Goal: Information Seeking & Learning: Learn about a topic

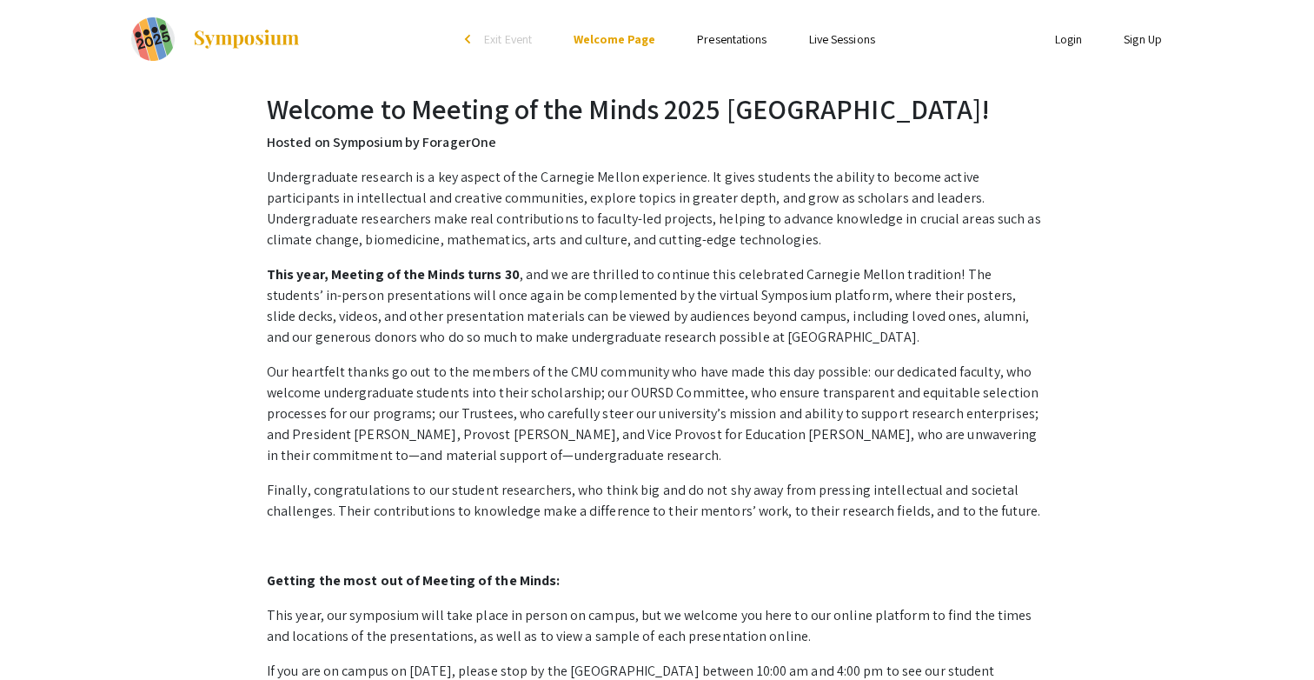
click at [734, 33] on link "Presentations" at bounding box center [732, 39] width 70 height 16
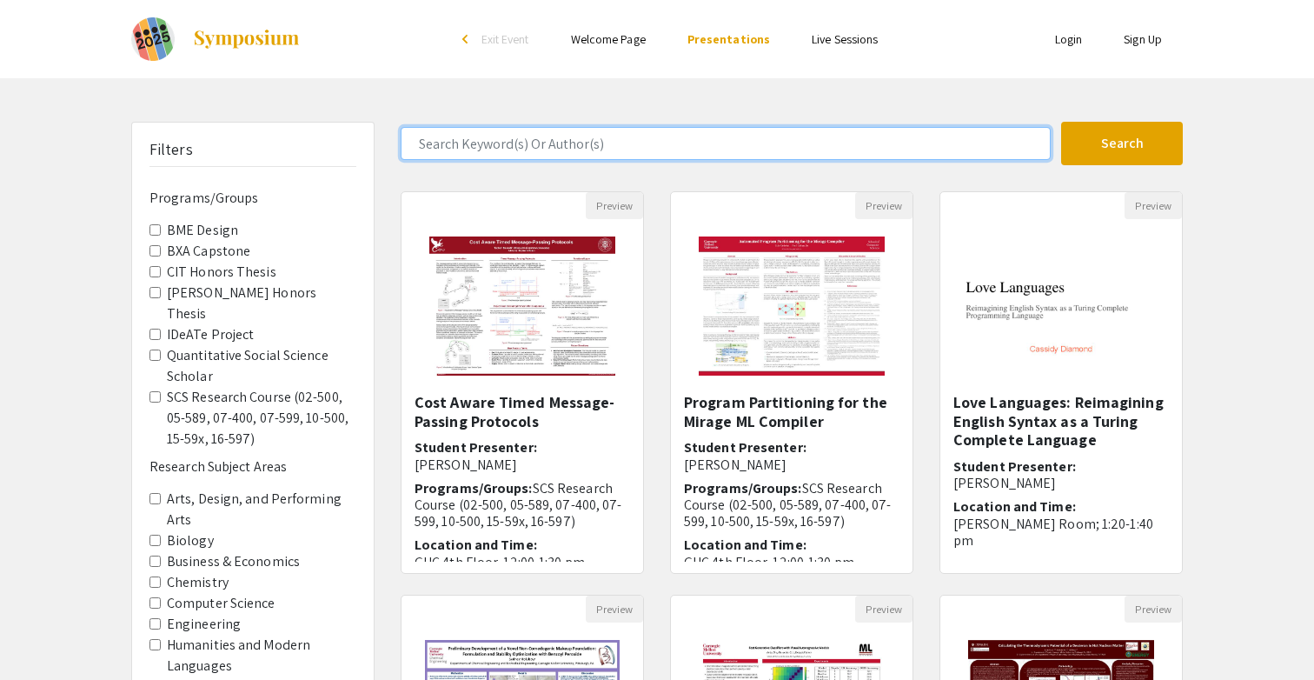
click at [666, 148] on input "Search Keyword(s) Or Author(s)" at bounding box center [726, 143] width 650 height 33
type input "[PERSON_NAME]"
click at [1061, 122] on button "Search" at bounding box center [1122, 143] width 122 height 43
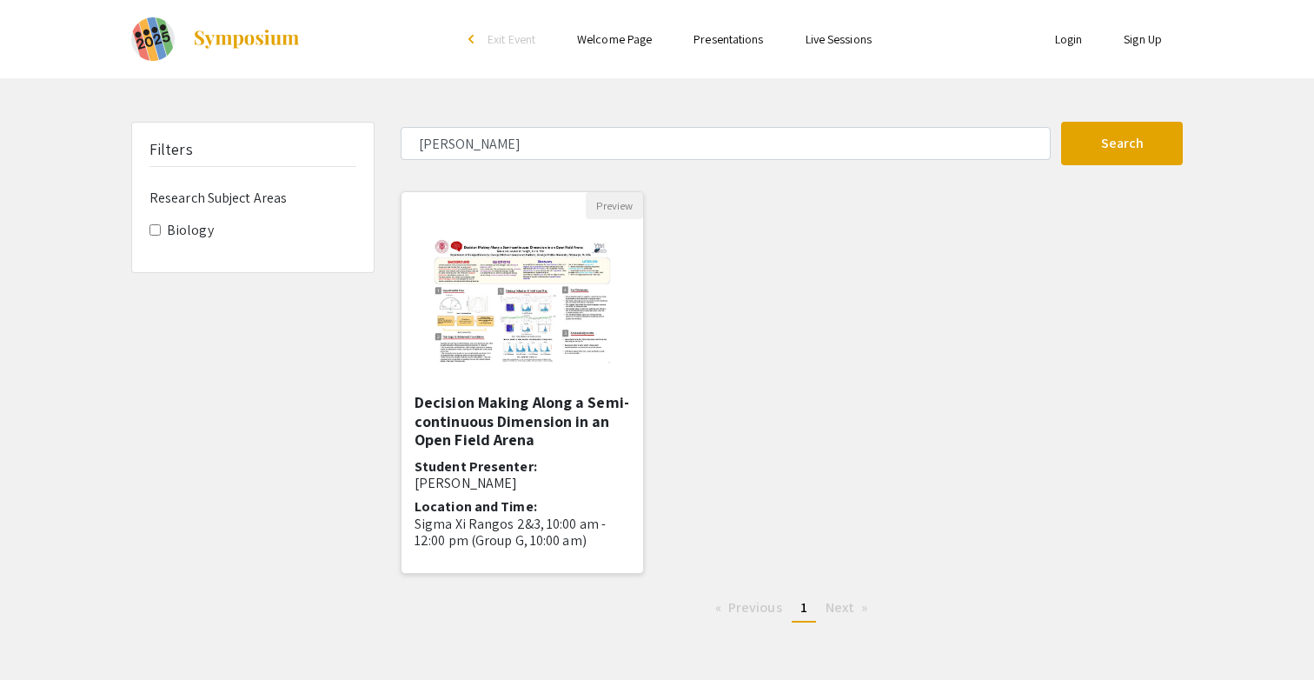
click at [534, 398] on h5 "Decision Making Along a Semi-continuous Dimension in an Open Field Arena" at bounding box center [523, 421] width 216 height 57
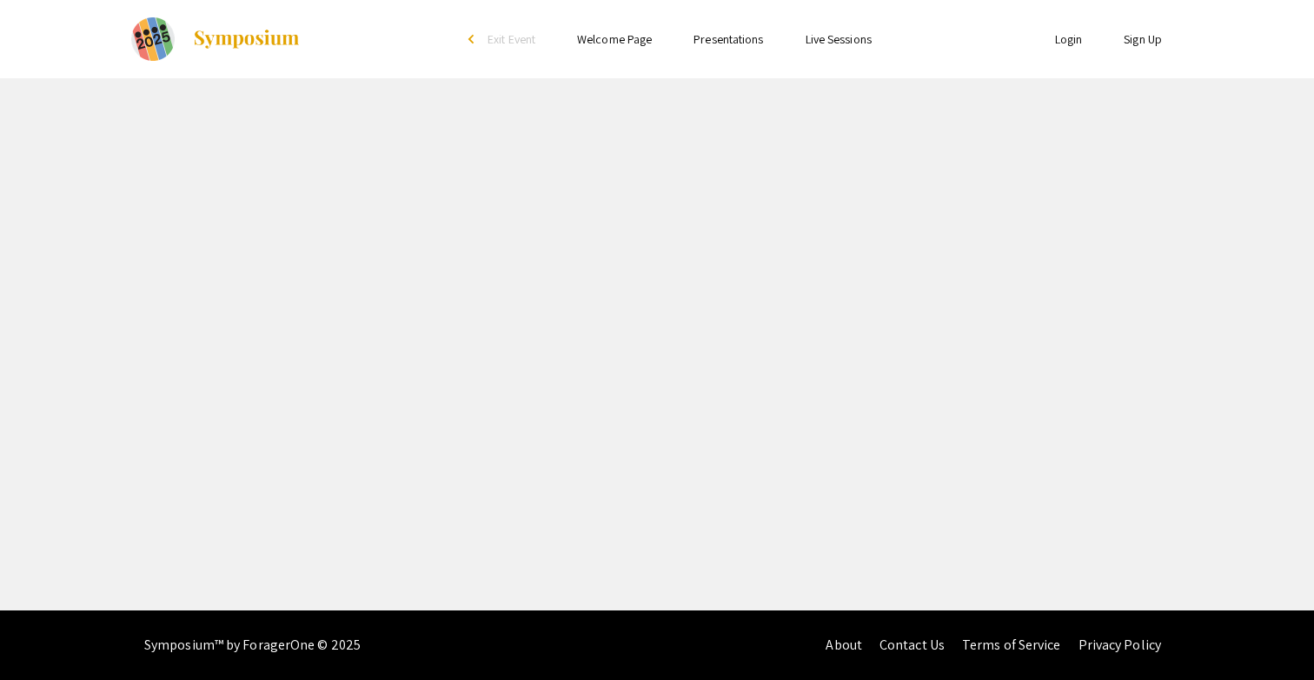
select select "custom"
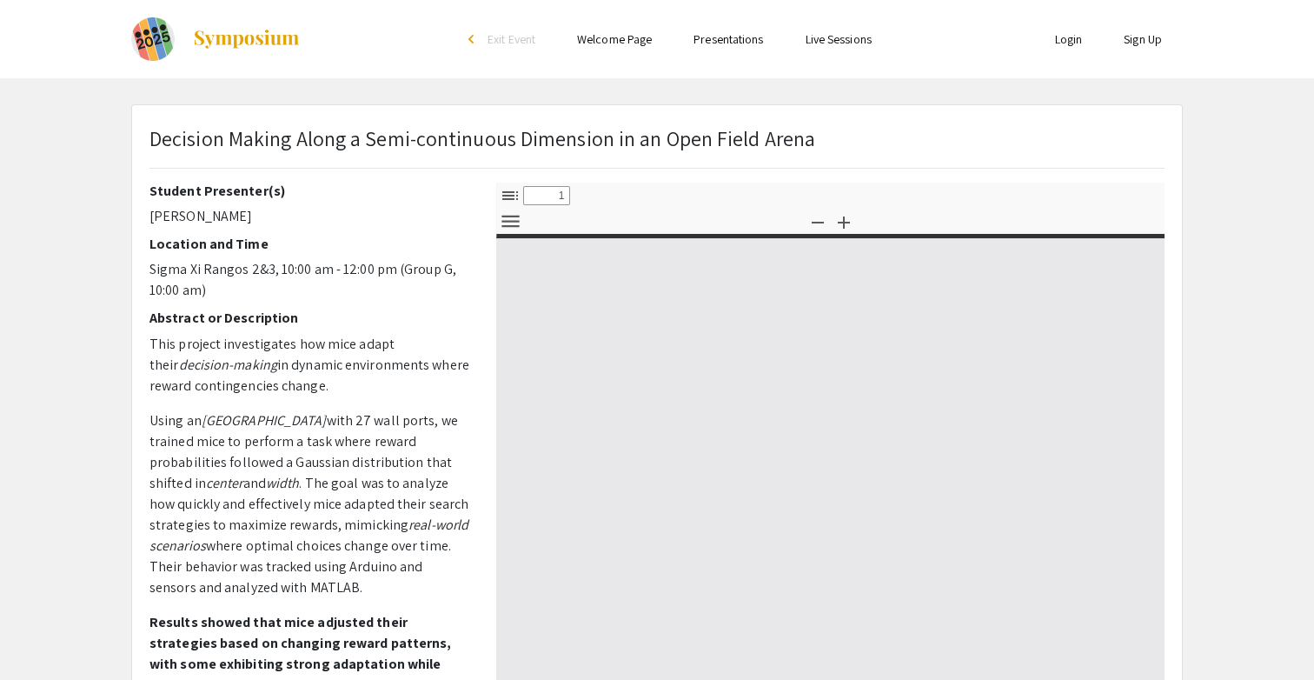
type input "0"
select select "custom"
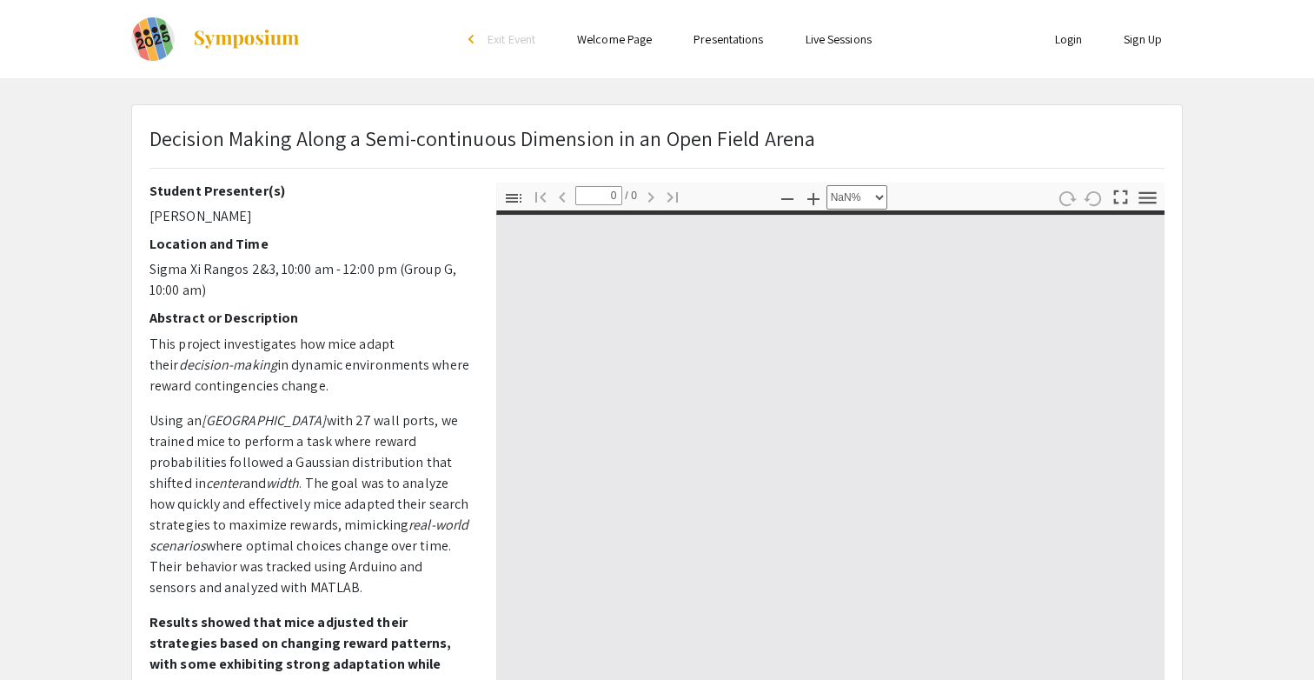
type input "1"
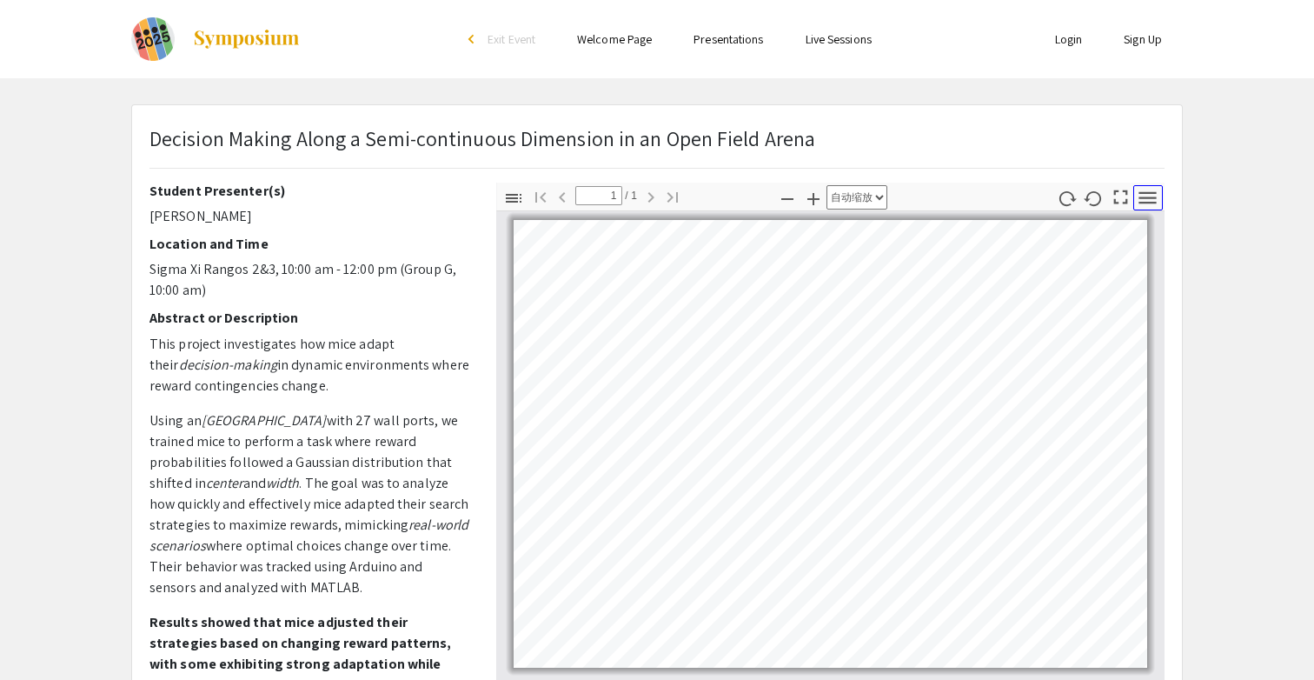
click at [1144, 201] on icon "button" at bounding box center [1147, 197] width 23 height 23
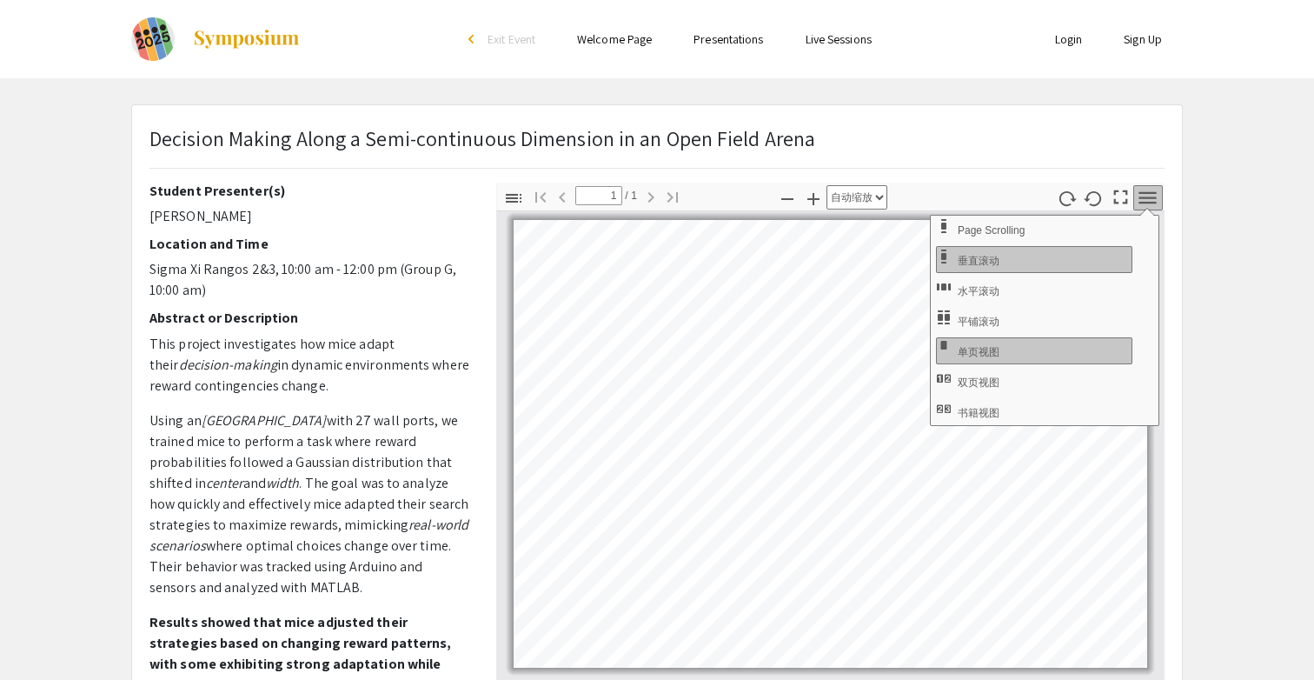
click at [1144, 201] on icon "button" at bounding box center [1147, 197] width 23 height 23
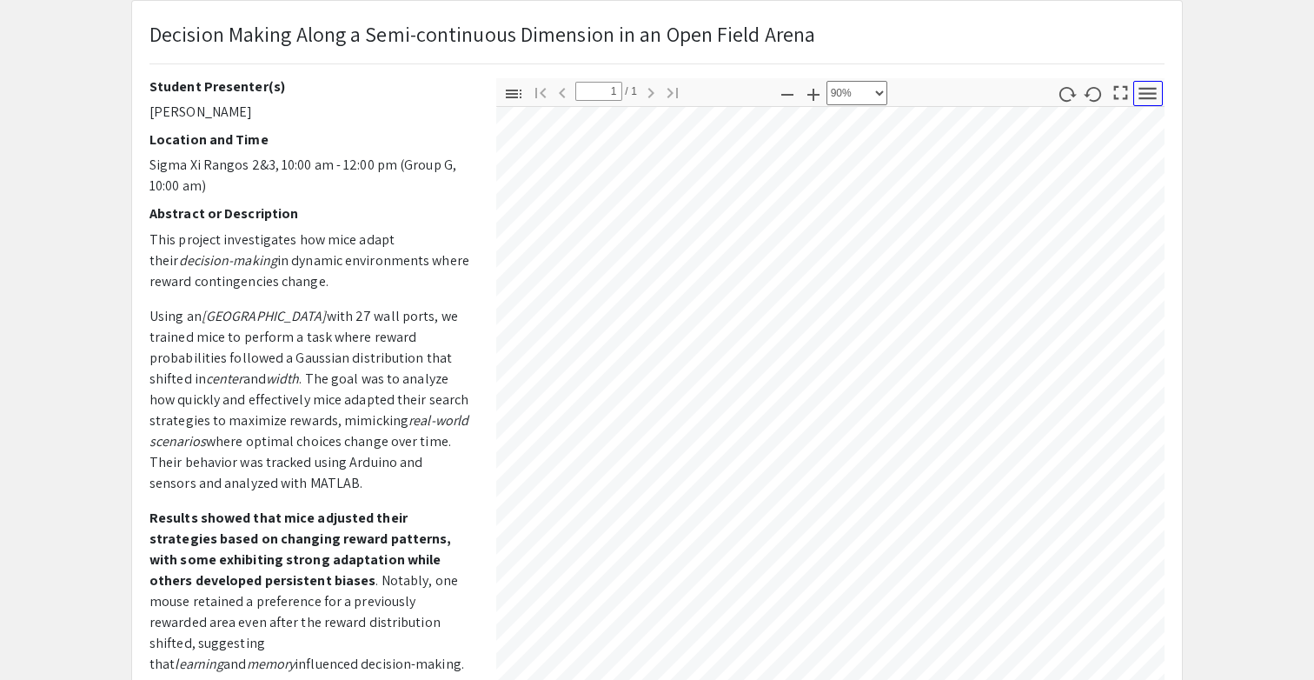
scroll to position [21, 152]
select select "custom"
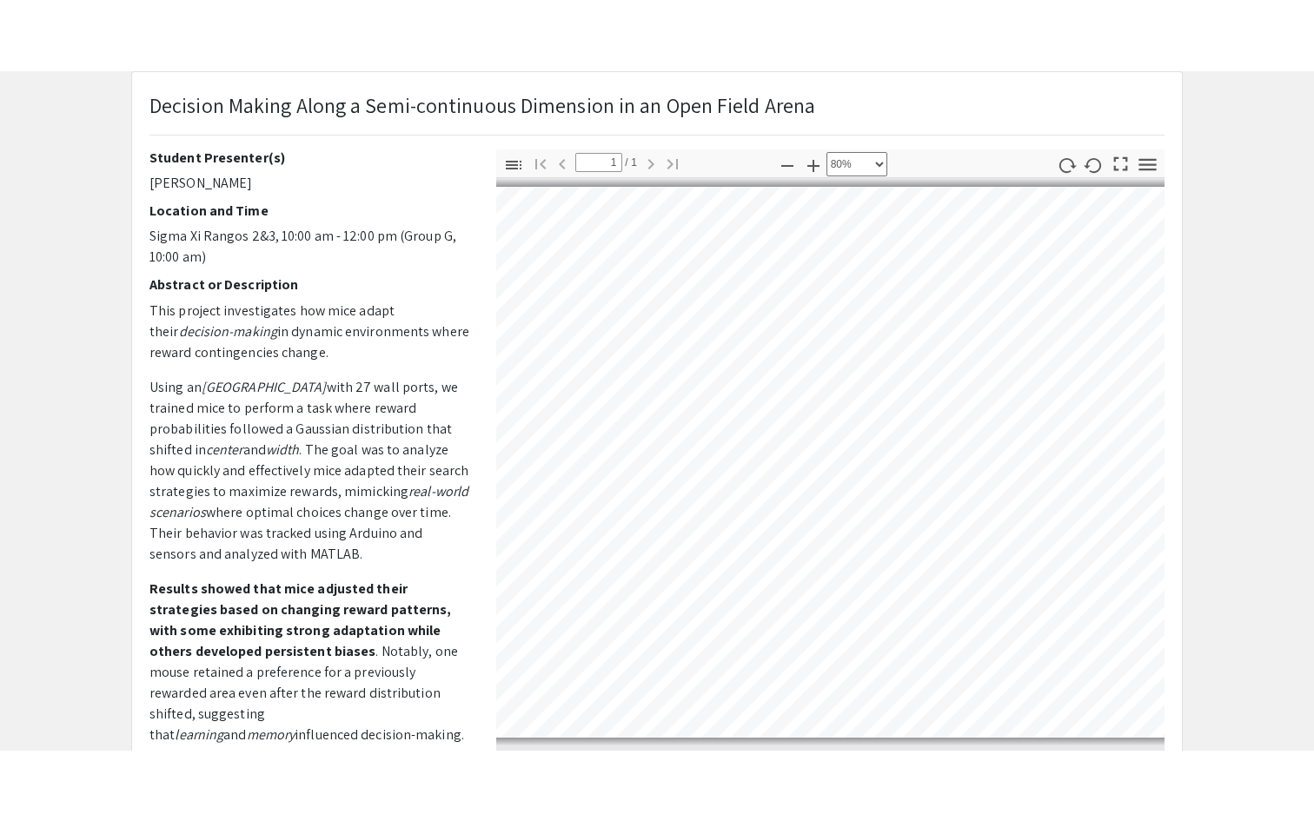
scroll to position [0, 84]
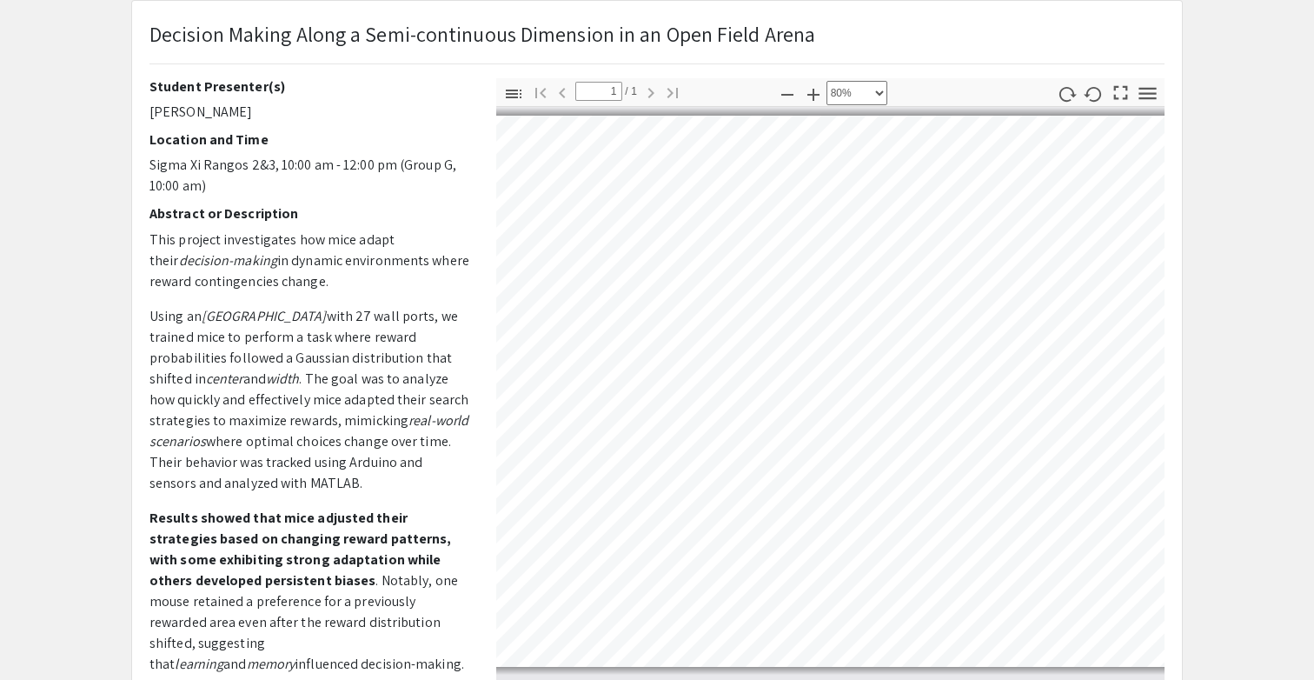
click at [516, 112] on div "第 1 页" at bounding box center [810, 391] width 796 height 567
click at [514, 99] on icon "button" at bounding box center [513, 93] width 21 height 21
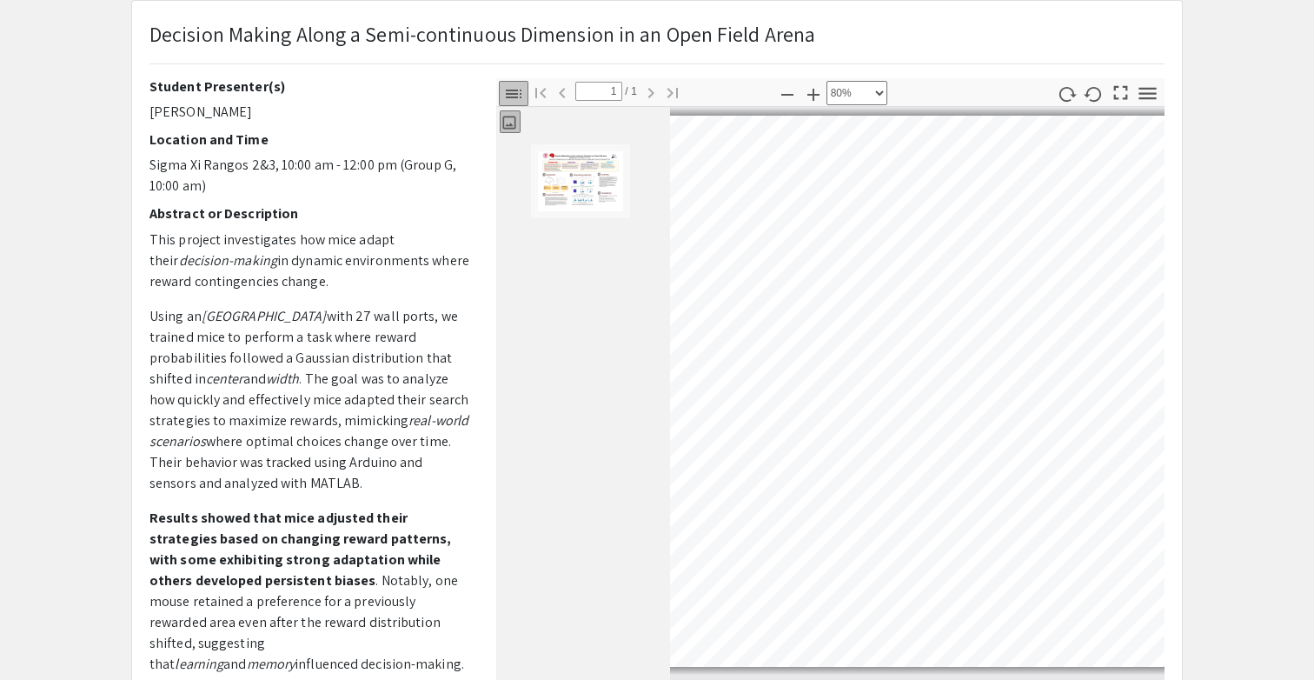
click at [514, 99] on icon "button" at bounding box center [513, 93] width 21 height 21
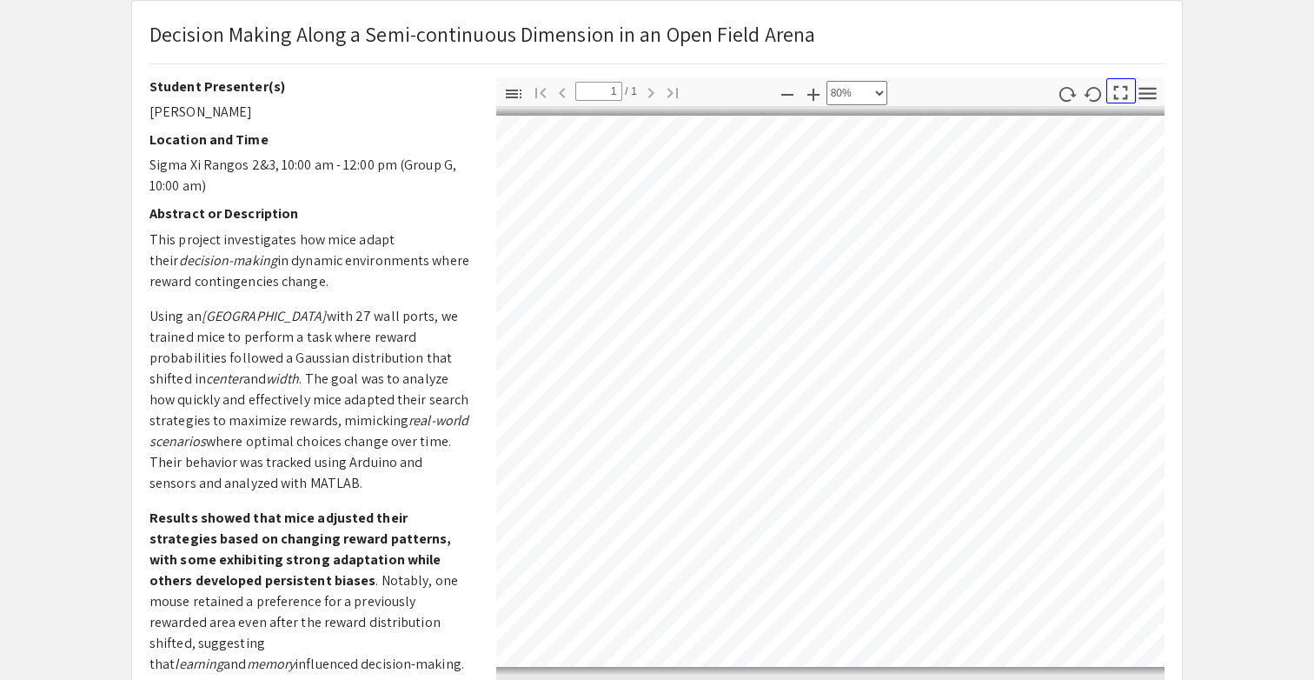
click at [1120, 96] on icon "button" at bounding box center [1120, 92] width 23 height 23
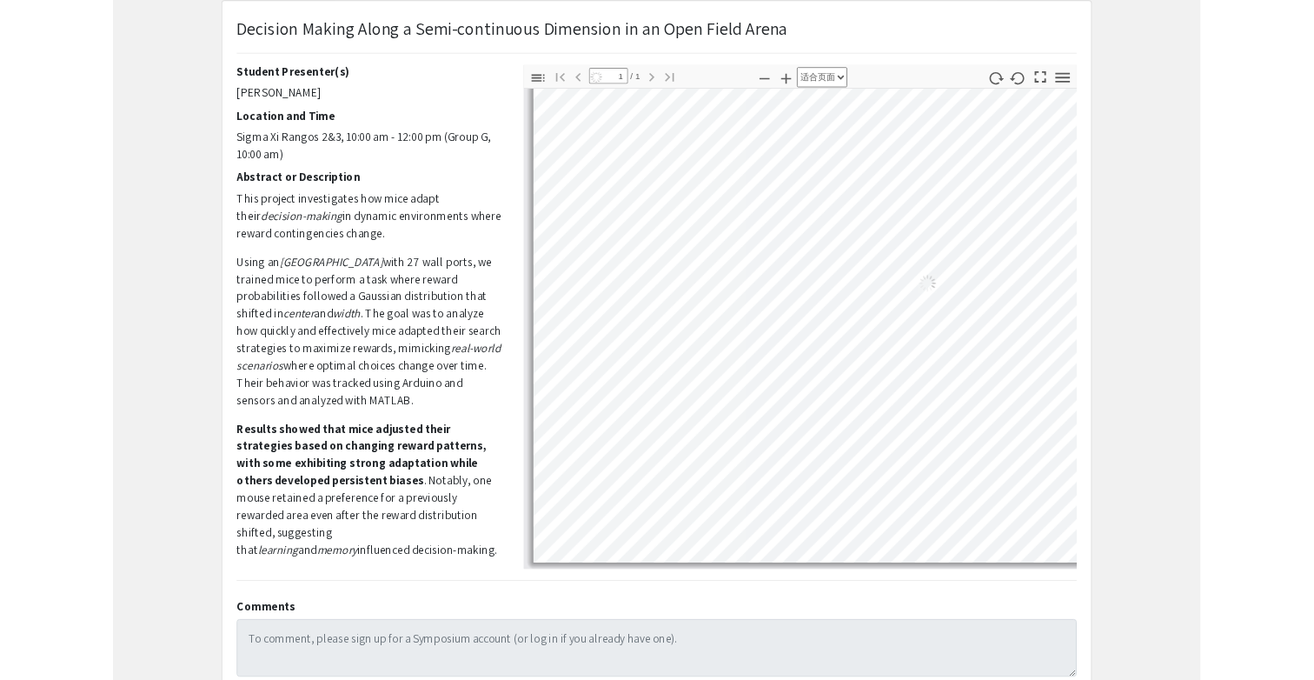
scroll to position [679, 0]
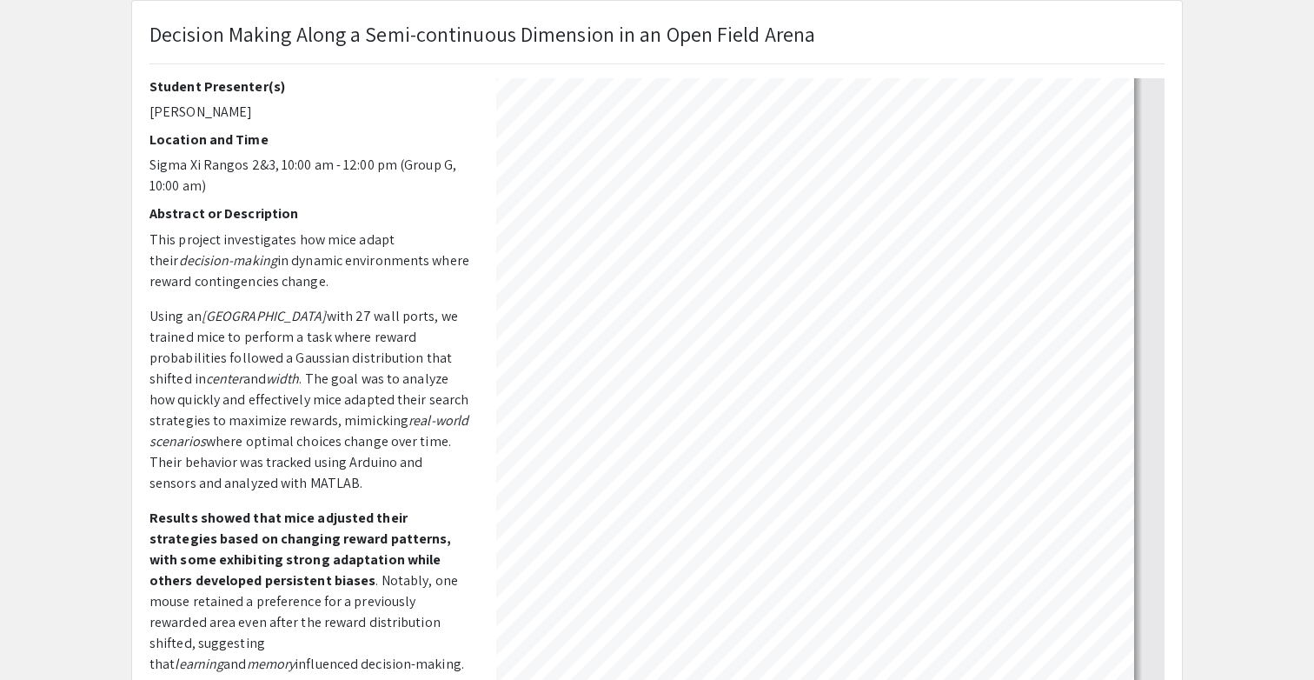
select select "custom"
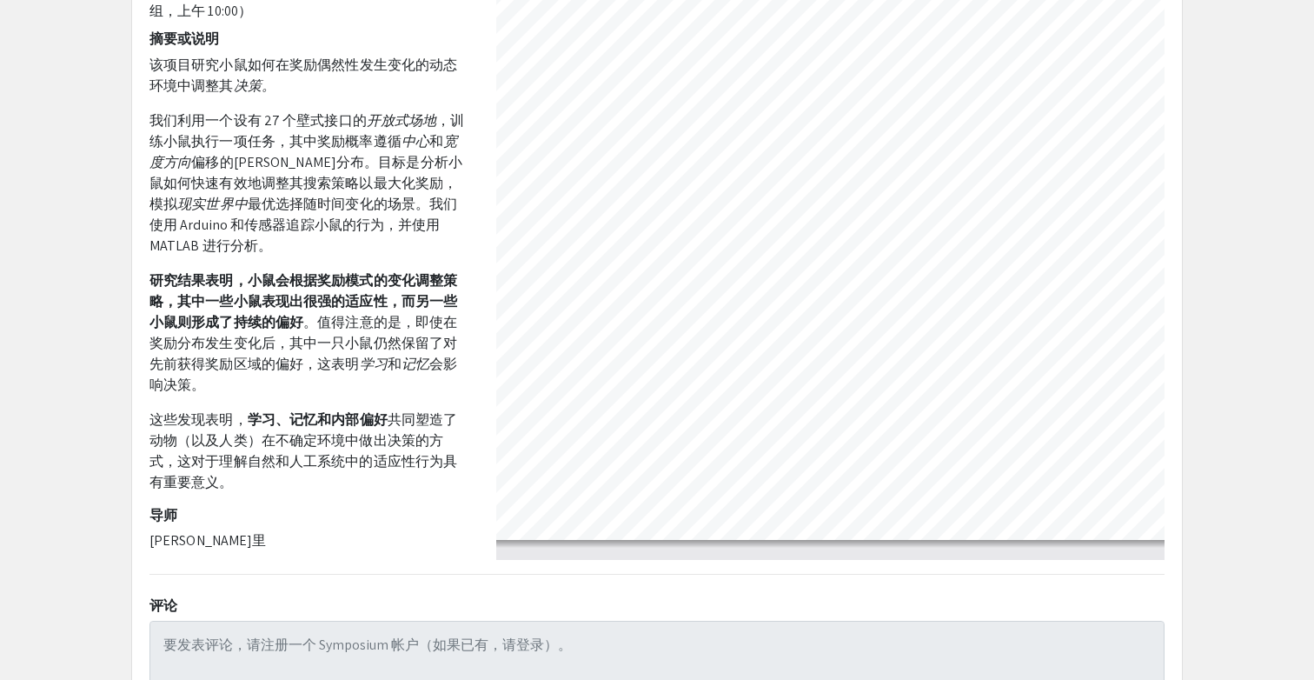
scroll to position [0, 0]
